Goal: Task Accomplishment & Management: Use online tool/utility

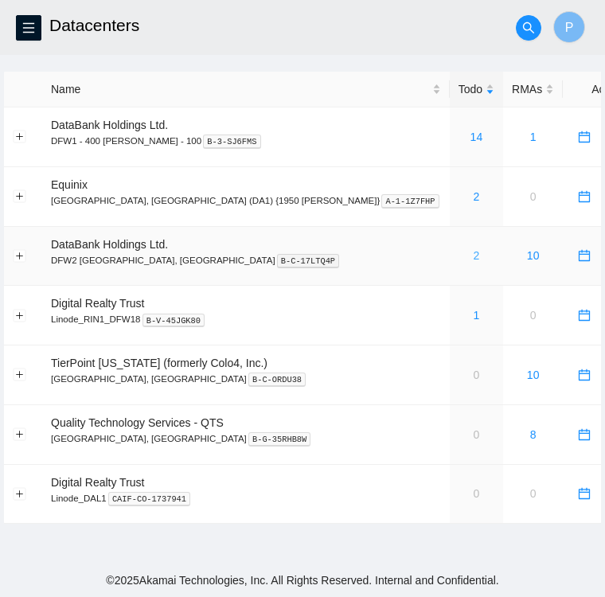
click at [474, 257] on link "2" at bounding box center [477, 255] width 6 height 13
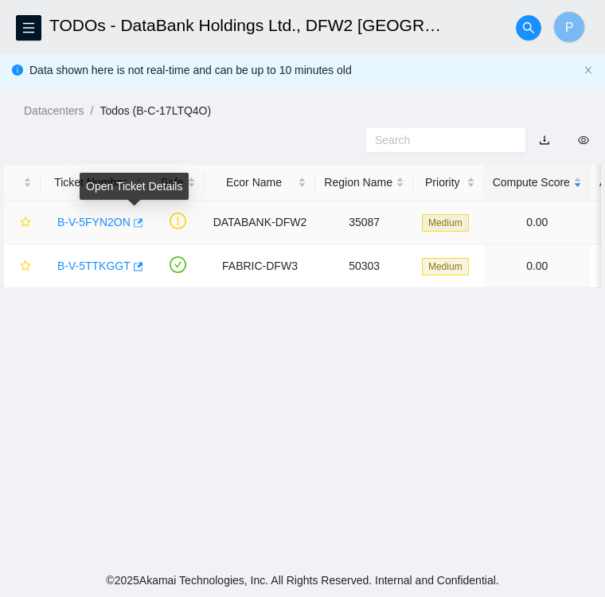
click at [135, 224] on icon "button" at bounding box center [136, 222] width 11 height 11
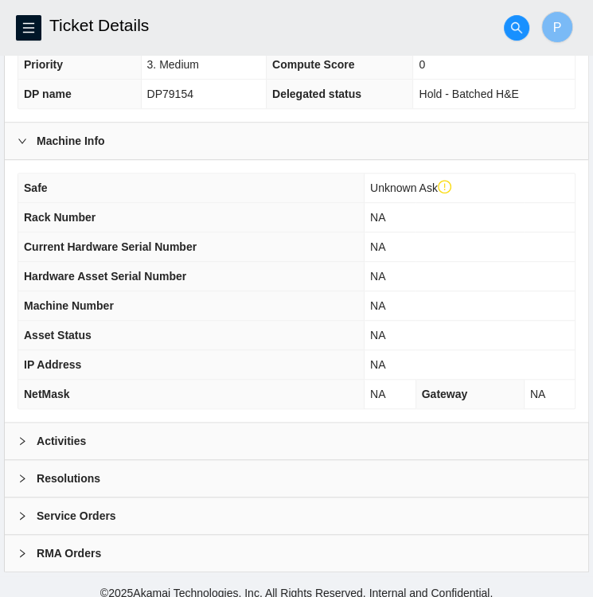
scroll to position [444, 0]
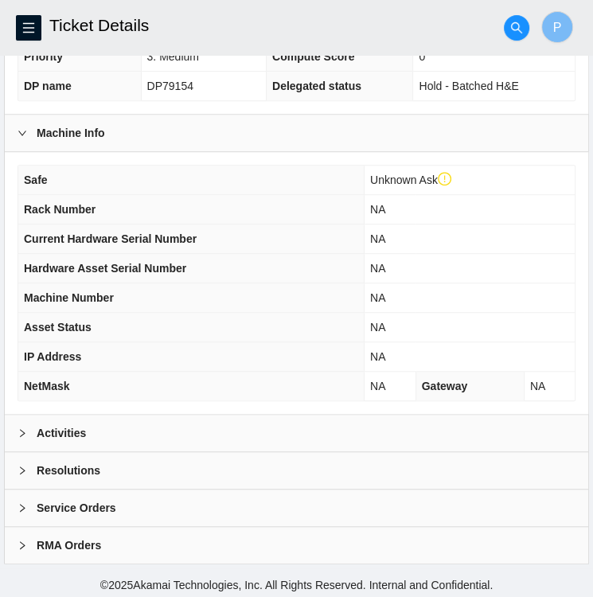
click at [25, 428] on icon "right" at bounding box center [23, 433] width 10 height 10
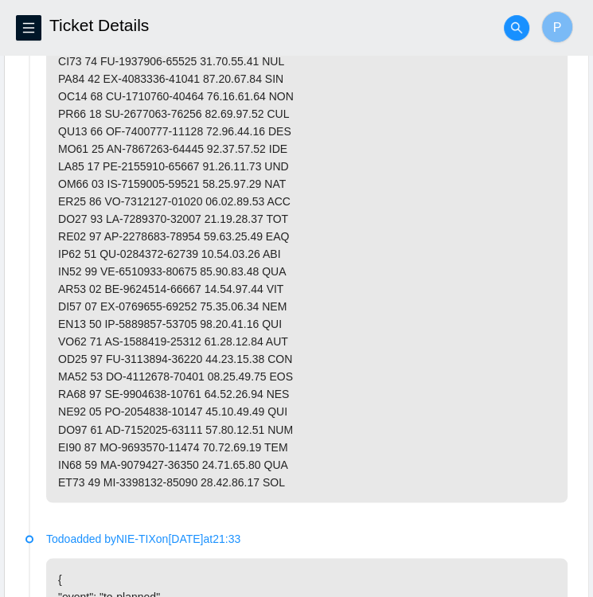
scroll to position [1057, 0]
